Goal: Find specific page/section: Find specific page/section

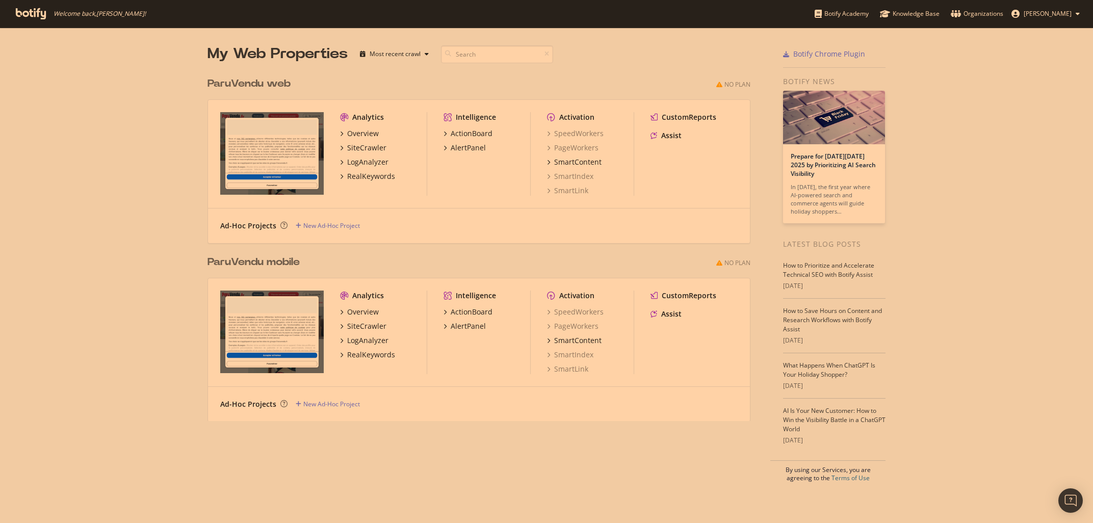
scroll to position [523, 1093]
click at [365, 165] on div "LogAnalyzer" at bounding box center [367, 162] width 41 height 10
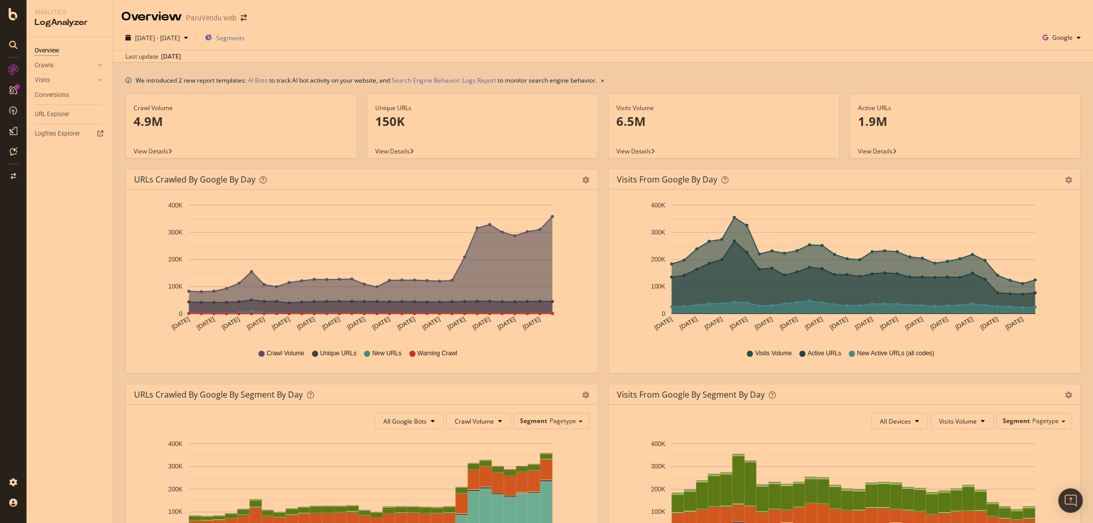
click at [245, 39] on span "Segments" at bounding box center [230, 38] width 29 height 9
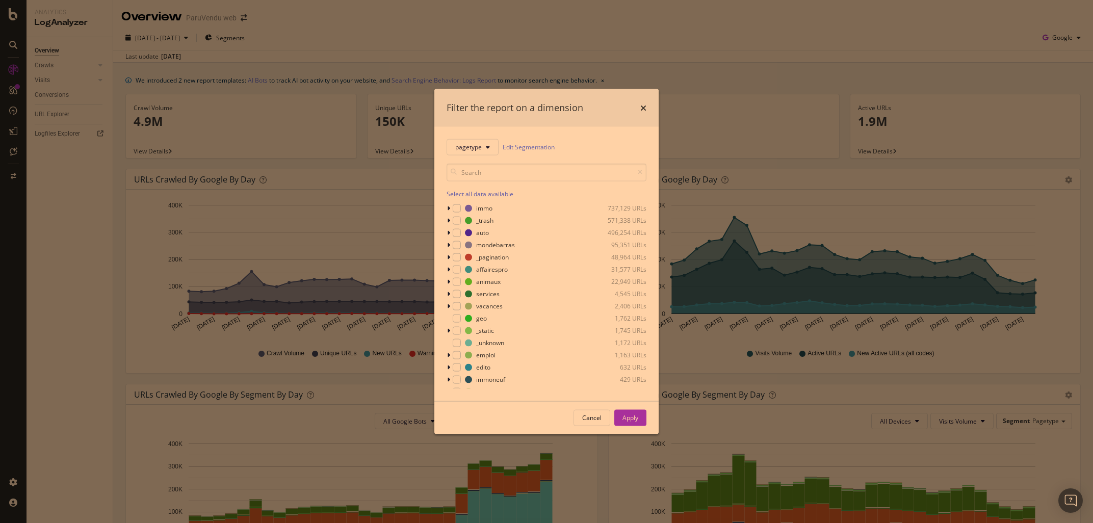
click at [341, 31] on div "Filter the report on a dimension pagetype Edit Segmentation Select all data ava…" at bounding box center [546, 261] width 1093 height 523
